Goal: Information Seeking & Learning: Learn about a topic

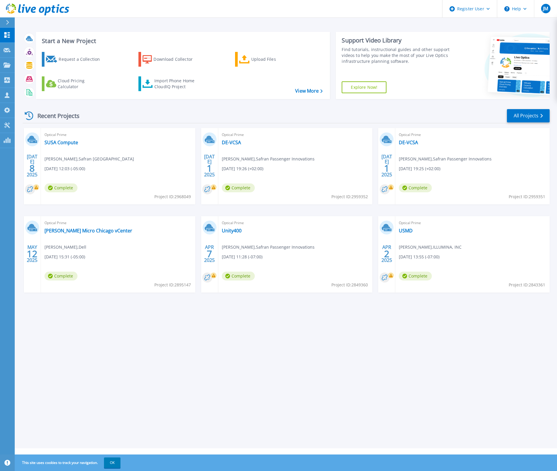
click at [534, 109] on div "Recent Projects All Projects" at bounding box center [286, 115] width 527 height 15
click at [532, 120] on link "All Projects" at bounding box center [528, 115] width 43 height 13
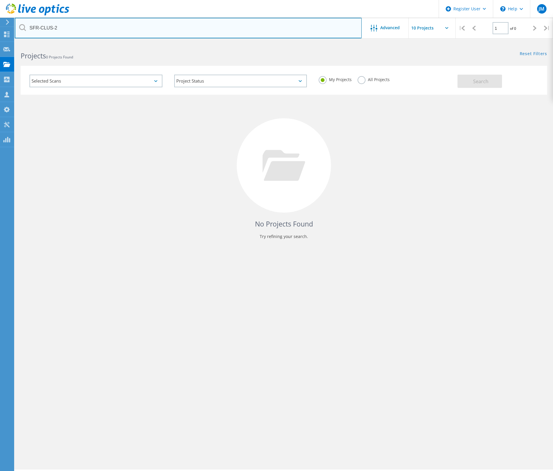
click at [120, 19] on input "SFR-CLUS-2" at bounding box center [188, 28] width 347 height 21
click at [131, 27] on input "SFR-CLUS-2" at bounding box center [188, 28] width 347 height 21
paste input "_RERUN"
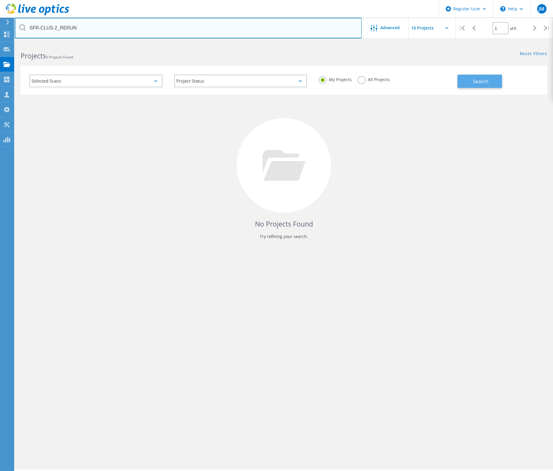
type input "SFR-CLUS-2_RERUN"
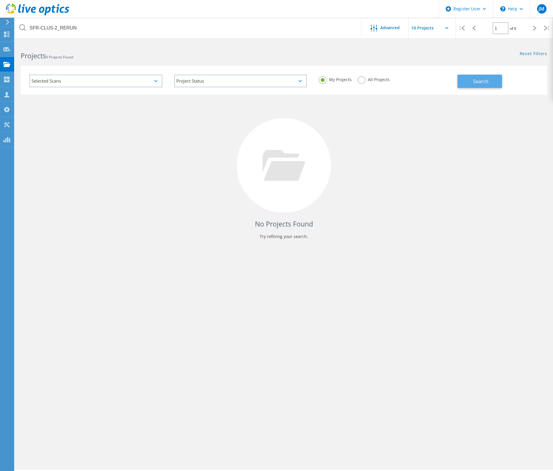
click at [488, 83] on span "Search" at bounding box center [480, 81] width 15 height 6
click at [378, 81] on label "All Projects" at bounding box center [374, 79] width 32 height 6
click at [0, 0] on input "All Projects" at bounding box center [0, 0] width 0 height 0
click at [493, 81] on button "Search" at bounding box center [479, 81] width 45 height 13
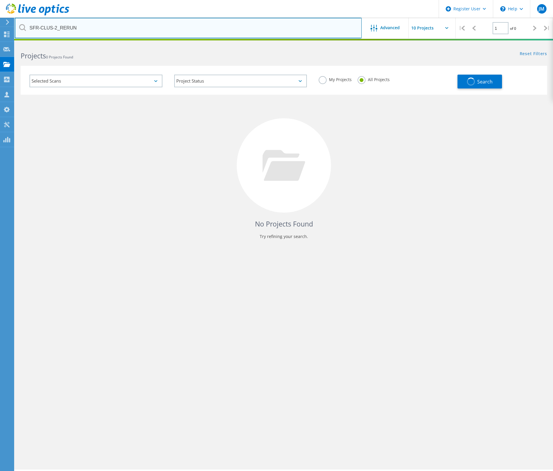
click at [84, 28] on input "SFR-CLUS-2_RERUN" at bounding box center [188, 28] width 347 height 21
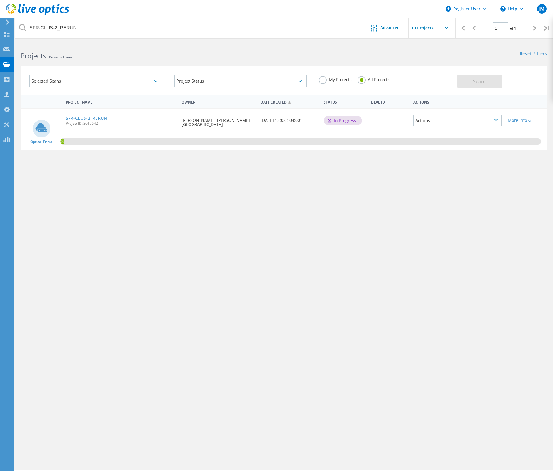
click at [82, 116] on link "SFR-CLUS-2_RERUN" at bounding box center [87, 118] width 42 height 4
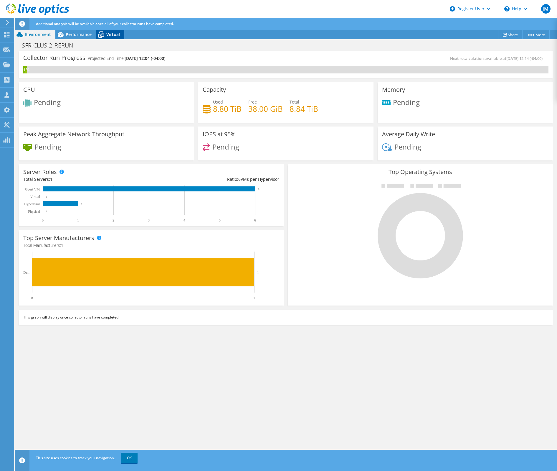
click at [108, 34] on span "Virtual" at bounding box center [113, 35] width 14 height 6
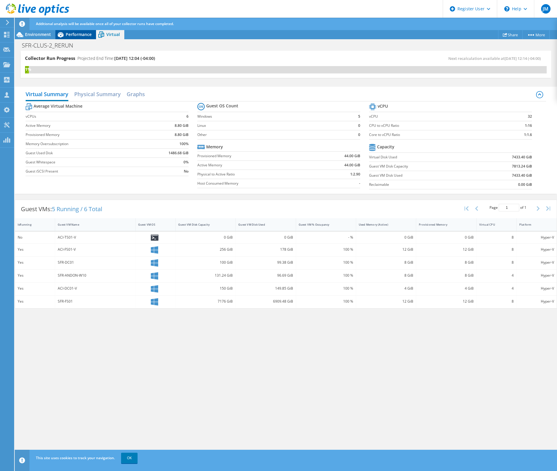
click at [77, 34] on span "Performance" at bounding box center [79, 35] width 26 height 6
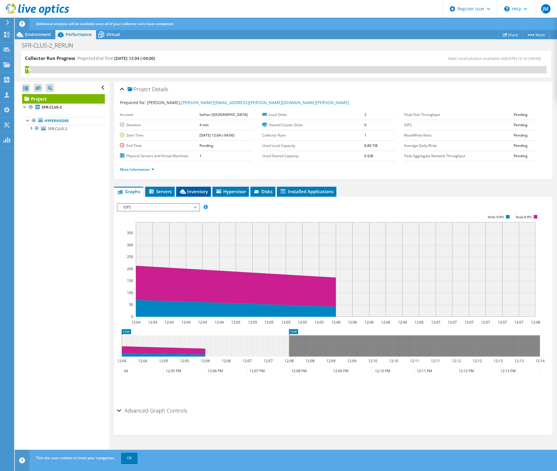
click at [190, 191] on span "Inventory" at bounding box center [193, 191] width 29 height 6
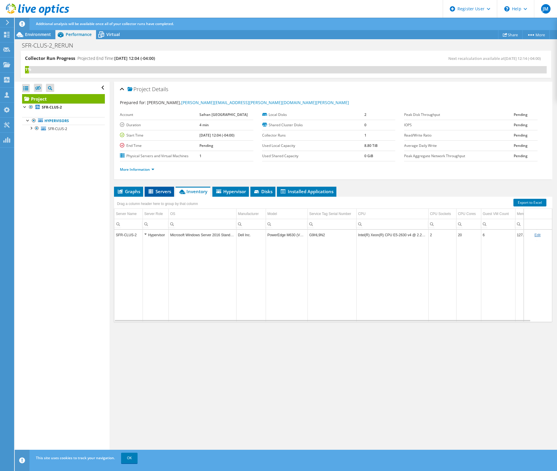
click at [164, 192] on span "Servers" at bounding box center [160, 191] width 24 height 6
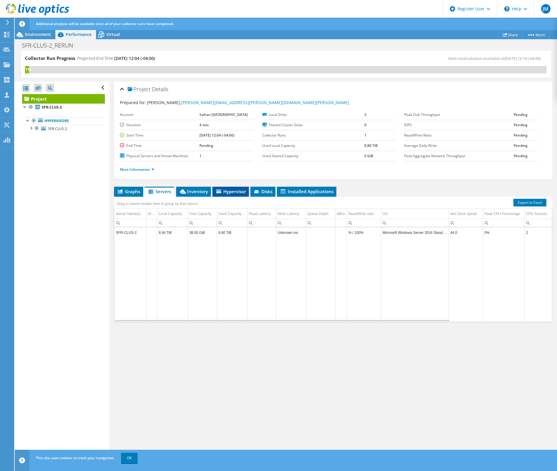
click at [234, 190] on span "Hypervisor" at bounding box center [230, 191] width 31 height 6
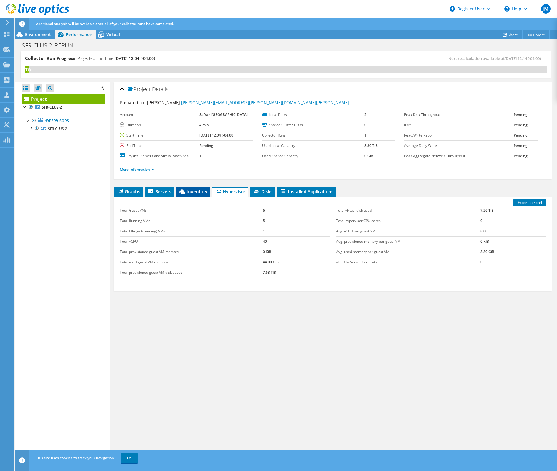
click at [197, 191] on span "Inventory" at bounding box center [193, 191] width 29 height 6
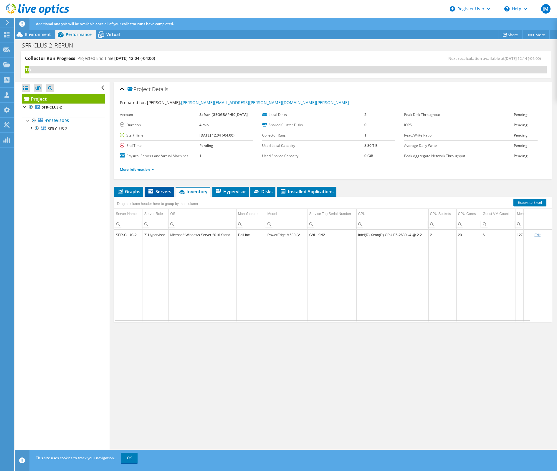
click at [163, 191] on span "Servers" at bounding box center [160, 191] width 24 height 6
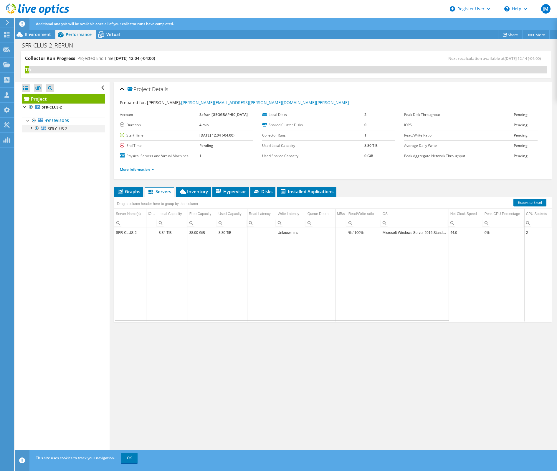
click at [32, 127] on div at bounding box center [31, 128] width 6 height 6
click at [200, 195] on li "Inventory" at bounding box center [193, 192] width 35 height 10
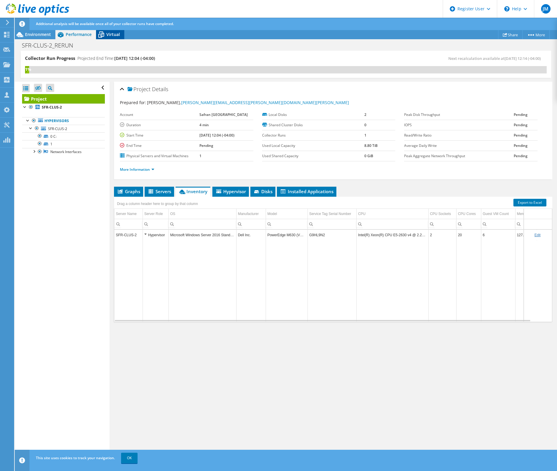
click at [114, 37] on div "Virtual" at bounding box center [110, 34] width 28 height 9
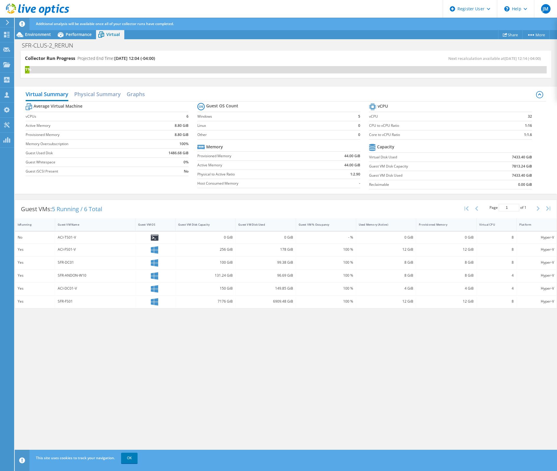
click at [65, 300] on div "SFR-FS01" at bounding box center [95, 301] width 75 height 6
copy div "SFR-FS01"
click at [114, 337] on div "Collector Run Progress Projected End Time: [DATE] 12:04 (-04:00) Next recalcula…" at bounding box center [286, 261] width 543 height 421
